Goal: Information Seeking & Learning: Learn about a topic

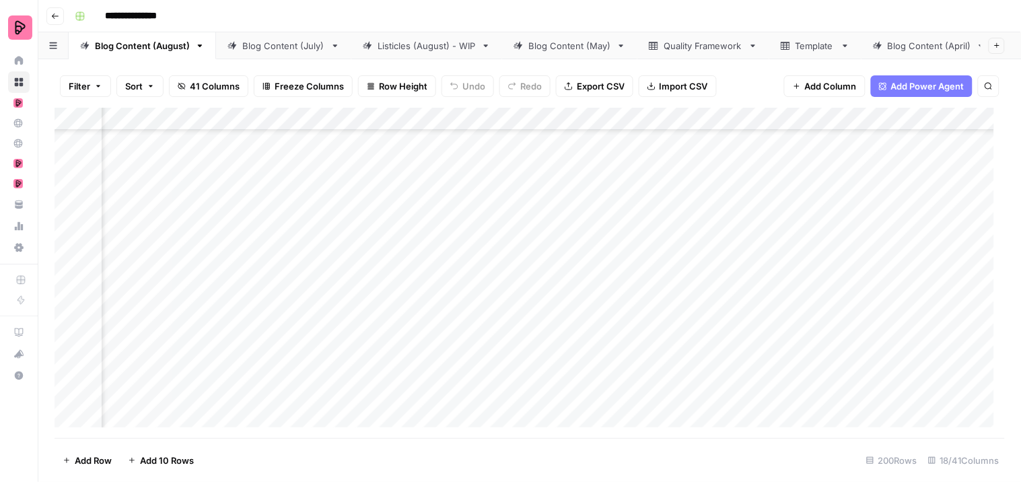
scroll to position [748, 810]
